Goal: Use online tool/utility: Utilize a website feature to perform a specific function

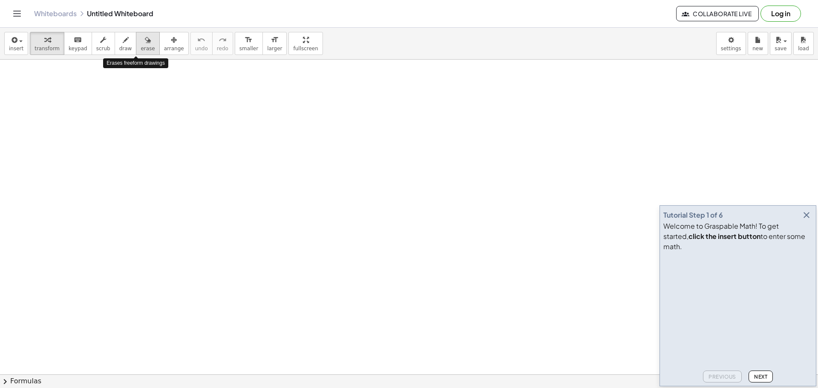
click at [136, 46] on button "erase" at bounding box center [147, 43] width 23 height 23
click at [119, 50] on span "draw" at bounding box center [125, 49] width 13 height 6
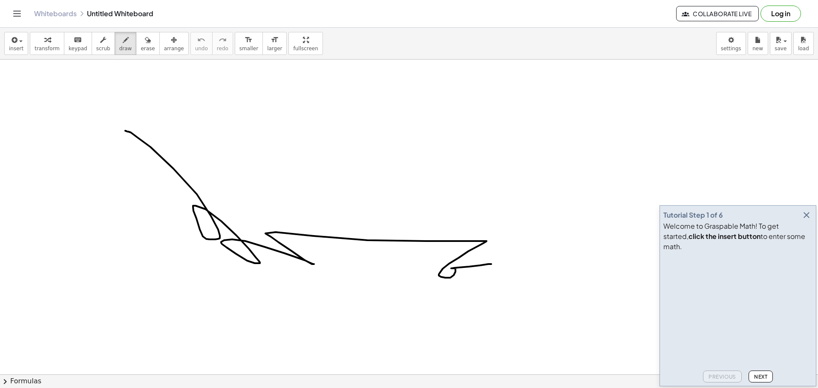
drag, startPoint x: 138, startPoint y: 138, endPoint x: 520, endPoint y: 261, distance: 401.4
drag, startPoint x: 516, startPoint y: 260, endPoint x: 495, endPoint y: 248, distance: 24.4
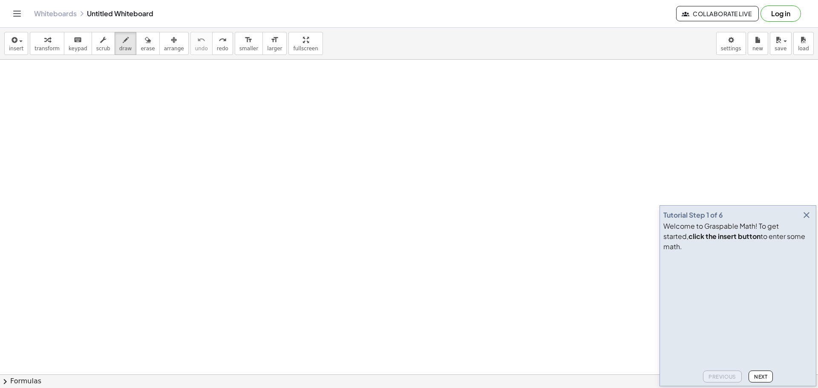
click at [58, 55] on div "insert select one: Math Expression Function Text Youtube Video Graphing Geometr…" at bounding box center [409, 44] width 818 height 32
drag, startPoint x: 49, startPoint y: 49, endPoint x: 41, endPoint y: 49, distance: 8.1
click at [46, 49] on span "transform" at bounding box center [47, 49] width 25 height 6
click at [41, 49] on span "transform" at bounding box center [47, 49] width 25 height 6
drag, startPoint x: 147, startPoint y: 133, endPoint x: 219, endPoint y: 204, distance: 101.9
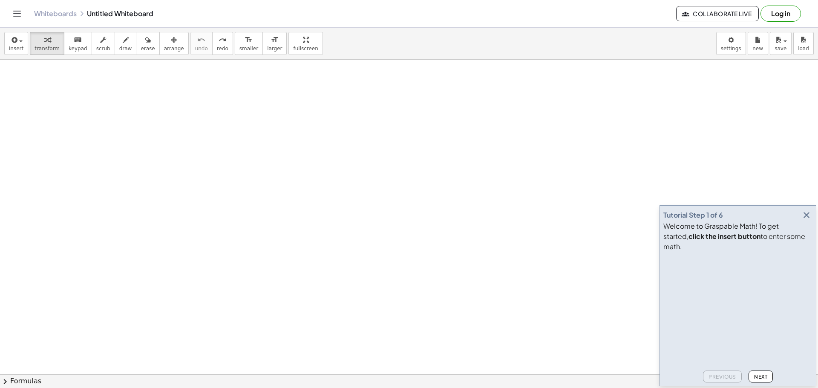
drag, startPoint x: 185, startPoint y: 179, endPoint x: 79, endPoint y: 28, distance: 184.6
click at [74, 42] on icon "keyboard" at bounding box center [78, 40] width 8 height 10
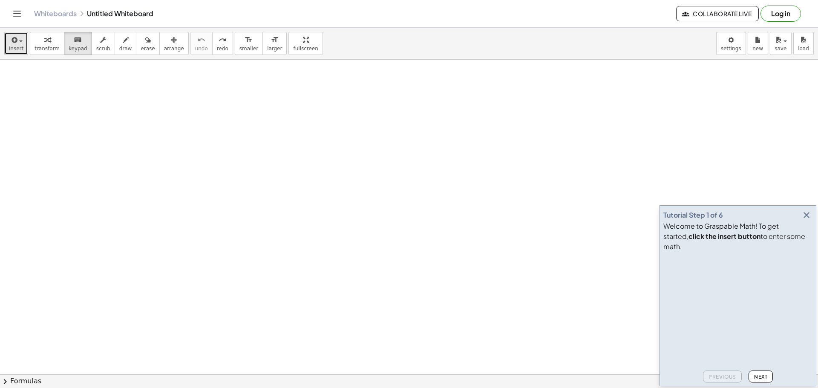
click at [11, 39] on icon "button" at bounding box center [14, 40] width 8 height 10
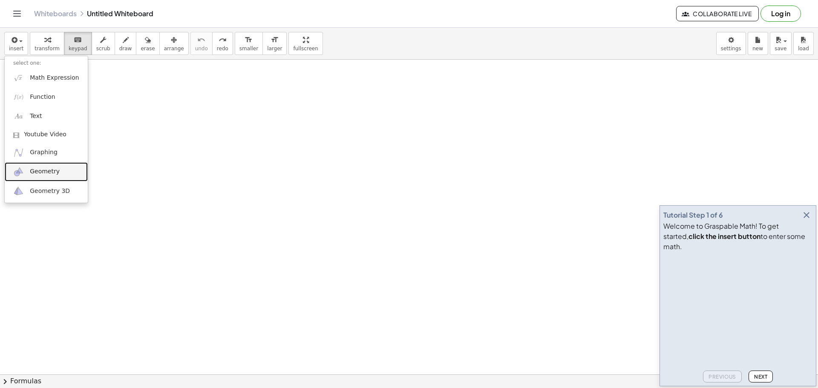
click at [38, 173] on span "Geometry" at bounding box center [45, 171] width 30 height 9
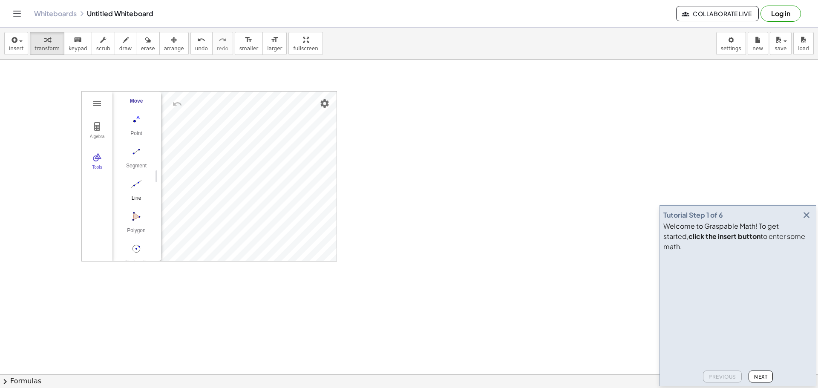
scroll to position [85, 0]
click at [129, 182] on button "Polygon" at bounding box center [136, 183] width 34 height 31
click at [146, 242] on img "Move. Drag or select object" at bounding box center [139, 246] width 20 height 20
drag, startPoint x: 127, startPoint y: 170, endPoint x: 397, endPoint y: 193, distance: 270.7
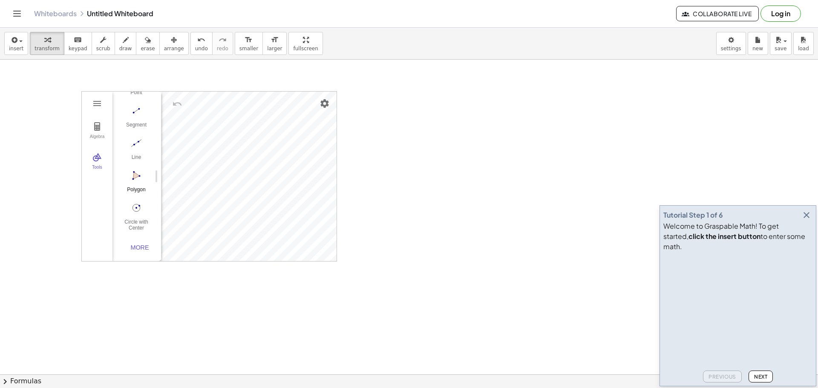
click at [131, 173] on img "Polygon. Select all vertices, then first vertex again" at bounding box center [136, 176] width 34 height 14
click at [140, 246] on img "Move. Drag or select object" at bounding box center [139, 246] width 20 height 20
click at [130, 176] on img "Polygon. Select all vertices, then first vertex again" at bounding box center [136, 176] width 34 height 14
click at [144, 247] on img "Move. Drag or select object" at bounding box center [139, 246] width 20 height 20
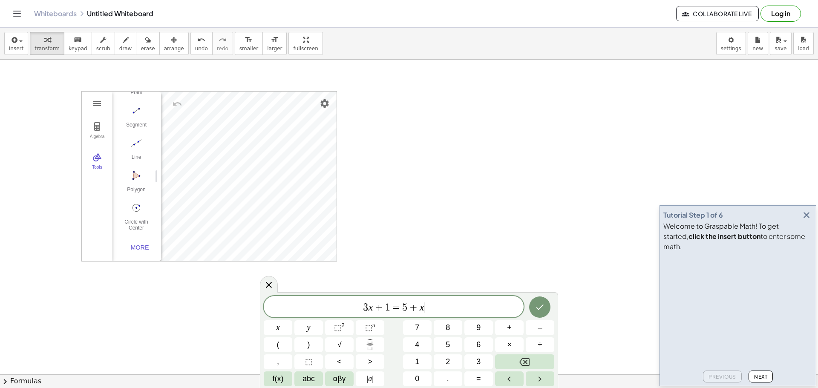
click at [515, 295] on div "****** 3 x + 1 = 5 + x ​ x y ⬚ 2 ⬚ n 7 8 9 + – ( ) √ 4 5 6 × ÷ , ⬚ < > 1 2 3 f(…" at bounding box center [409, 340] width 298 height 96
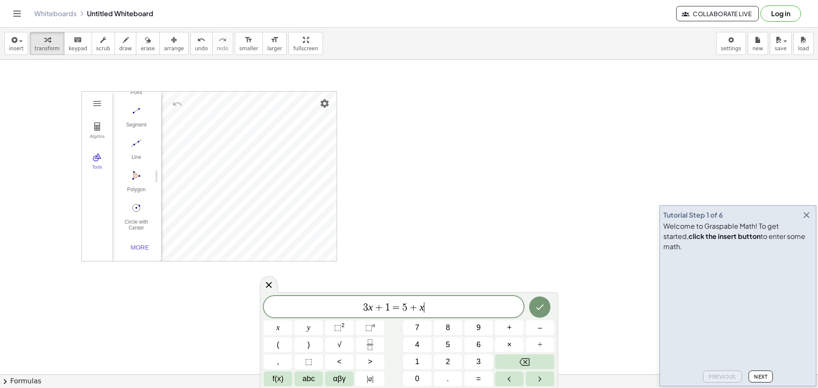
drag, startPoint x: 453, startPoint y: 274, endPoint x: 434, endPoint y: 266, distance: 20.3
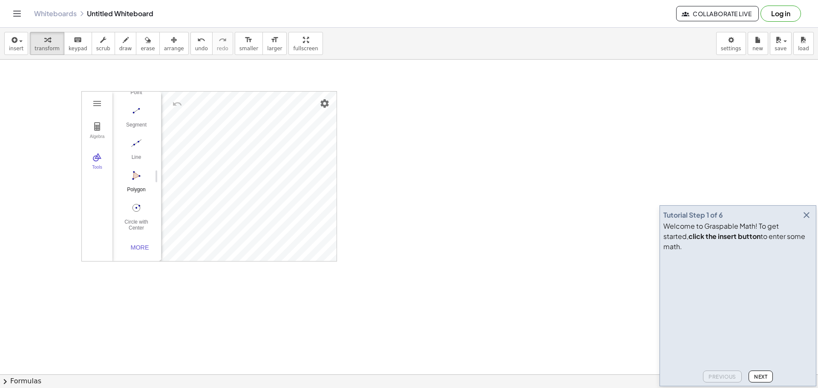
click at [144, 171] on img "Polygon. Select all vertices, then first vertex again" at bounding box center [136, 176] width 34 height 14
click at [140, 174] on img "Polygon. Select all vertices, then first vertex again" at bounding box center [136, 176] width 34 height 14
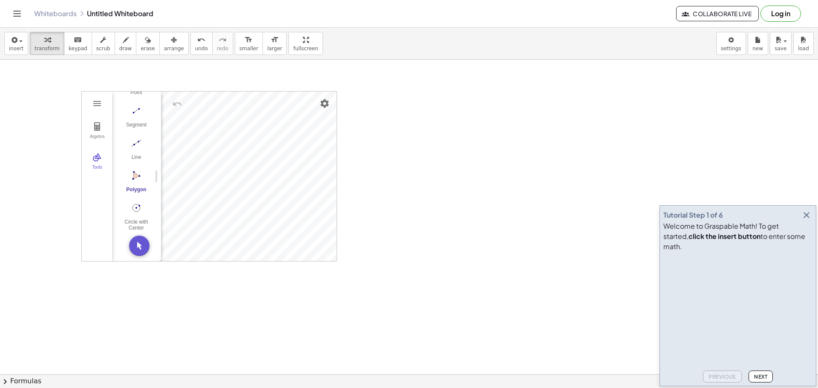
drag, startPoint x: 140, startPoint y: 174, endPoint x: 101, endPoint y: 114, distance: 71.9
click at [141, 180] on img "Polygon. Select all vertices, then first vertex again" at bounding box center [136, 176] width 34 height 14
